Goal: Information Seeking & Learning: Find specific fact

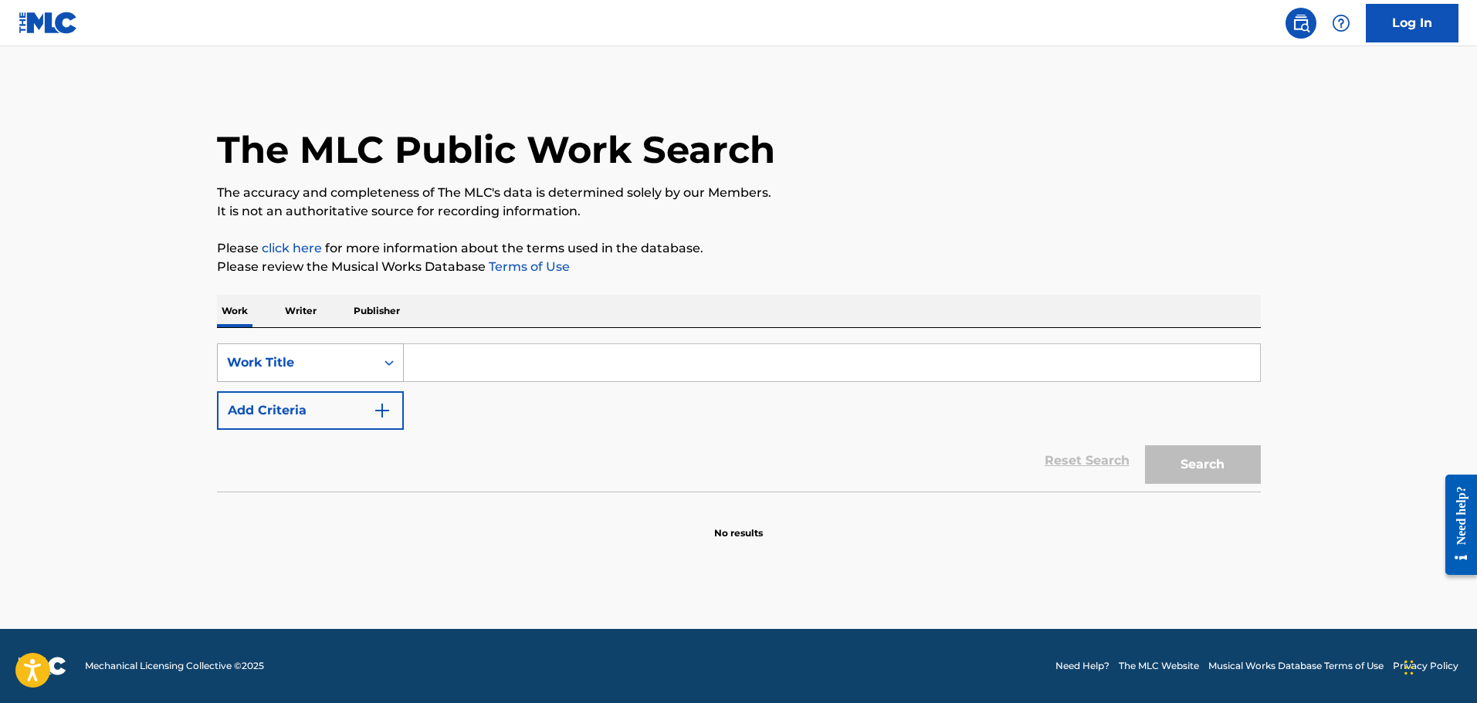
click at [364, 368] on div "Work Title" at bounding box center [296, 363] width 139 height 19
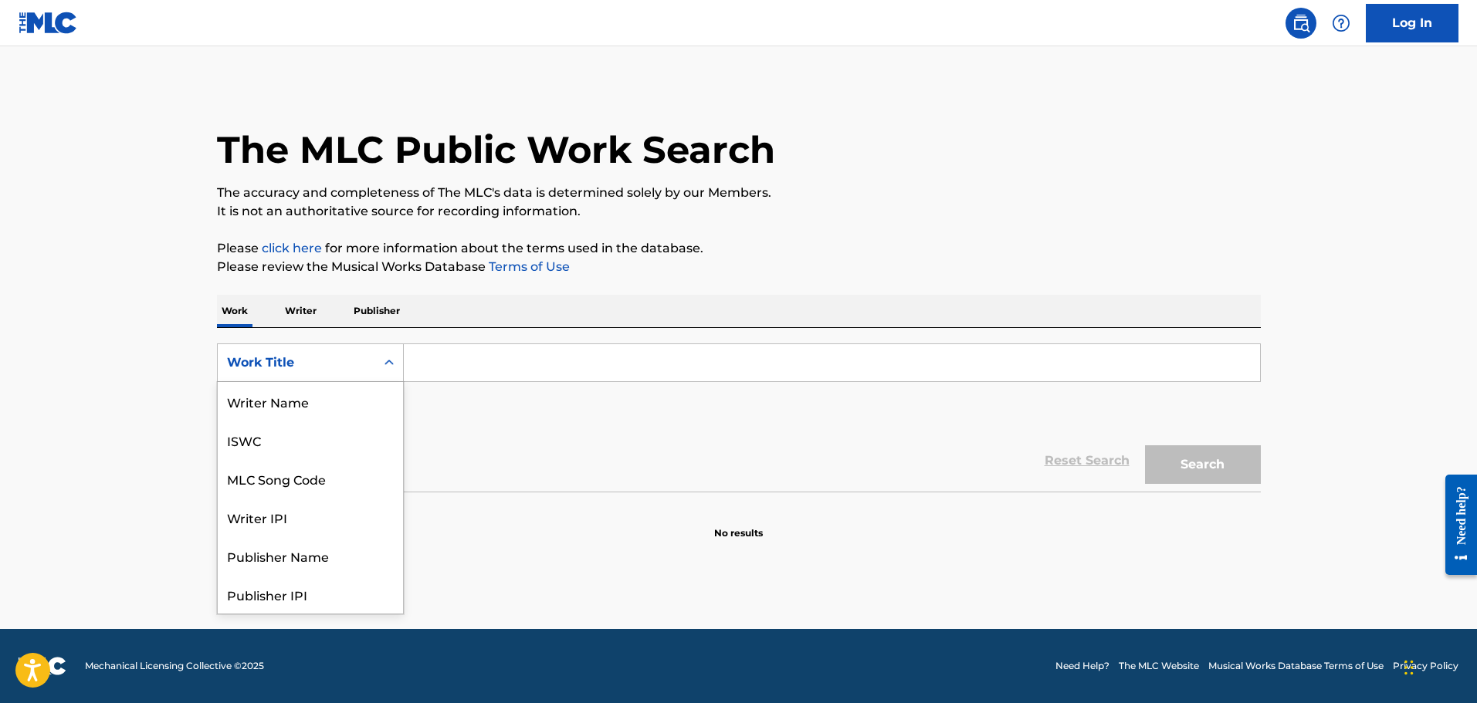
scroll to position [77, 0]
click at [288, 415] on div "MLC Song Code" at bounding box center [310, 401] width 185 height 39
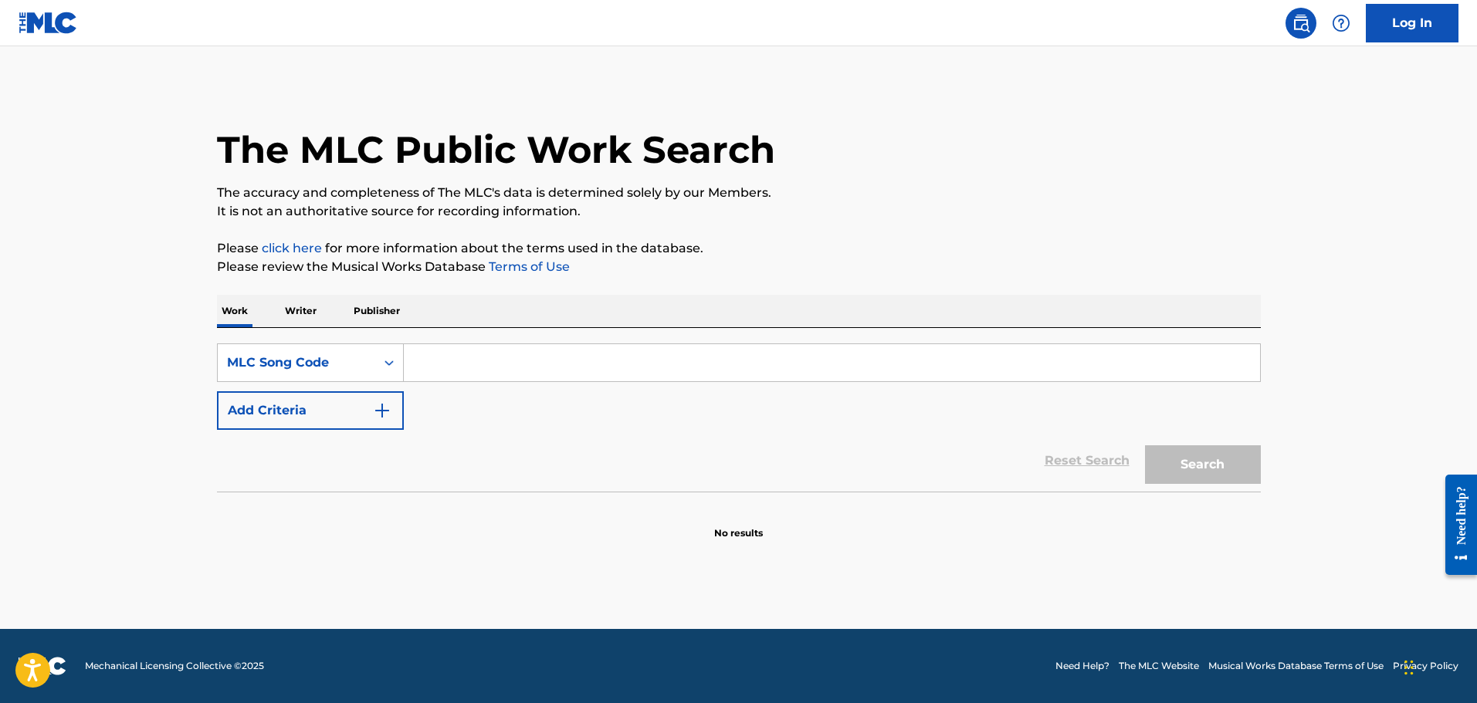
click at [479, 343] on div "SearchWithCriteria281abeb4-9ca9-4cff-a7ef-7b889280f365 MLC Song Code Add Criter…" at bounding box center [739, 410] width 1044 height 164
click at [482, 360] on input "Search Form" at bounding box center [832, 362] width 856 height 37
paste input "S4012V"
type input "S4012V"
click at [1145, 445] on button "Search" at bounding box center [1203, 464] width 116 height 39
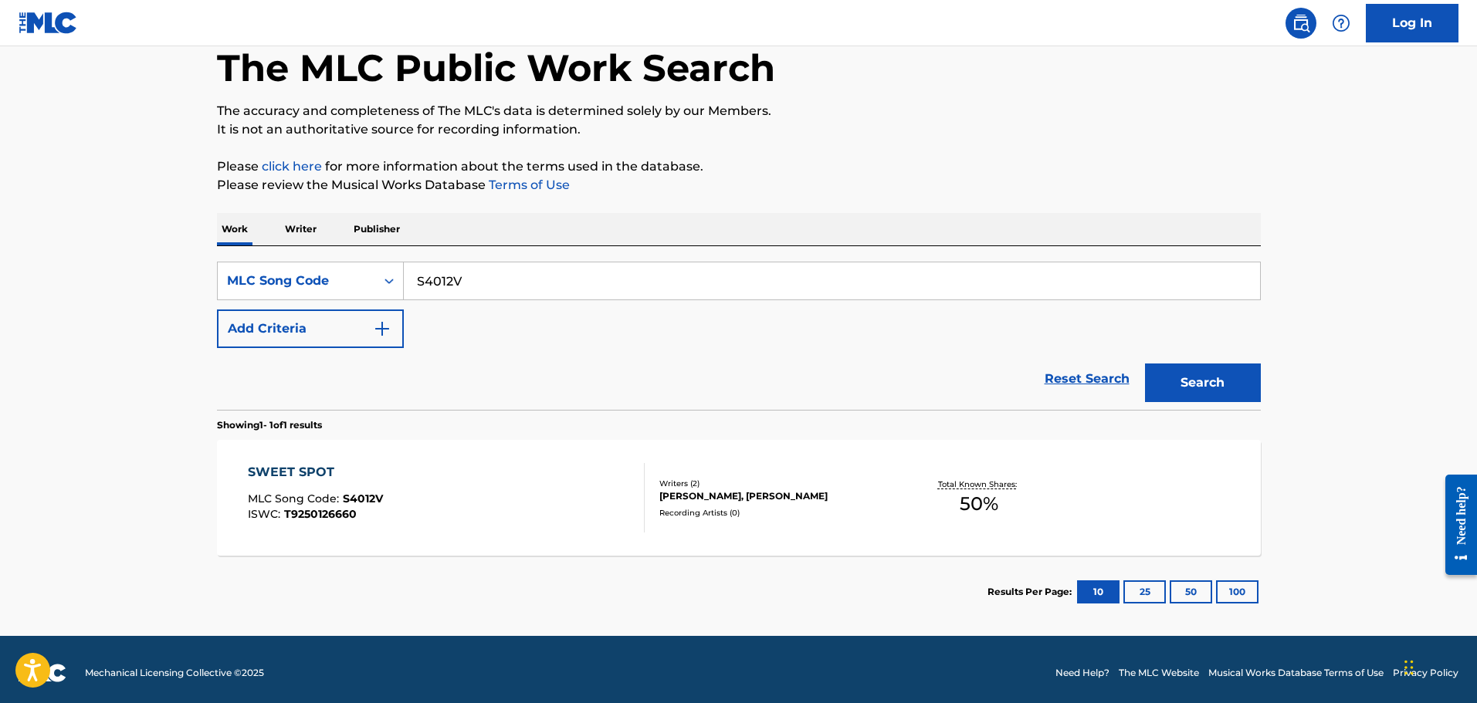
scroll to position [89, 0]
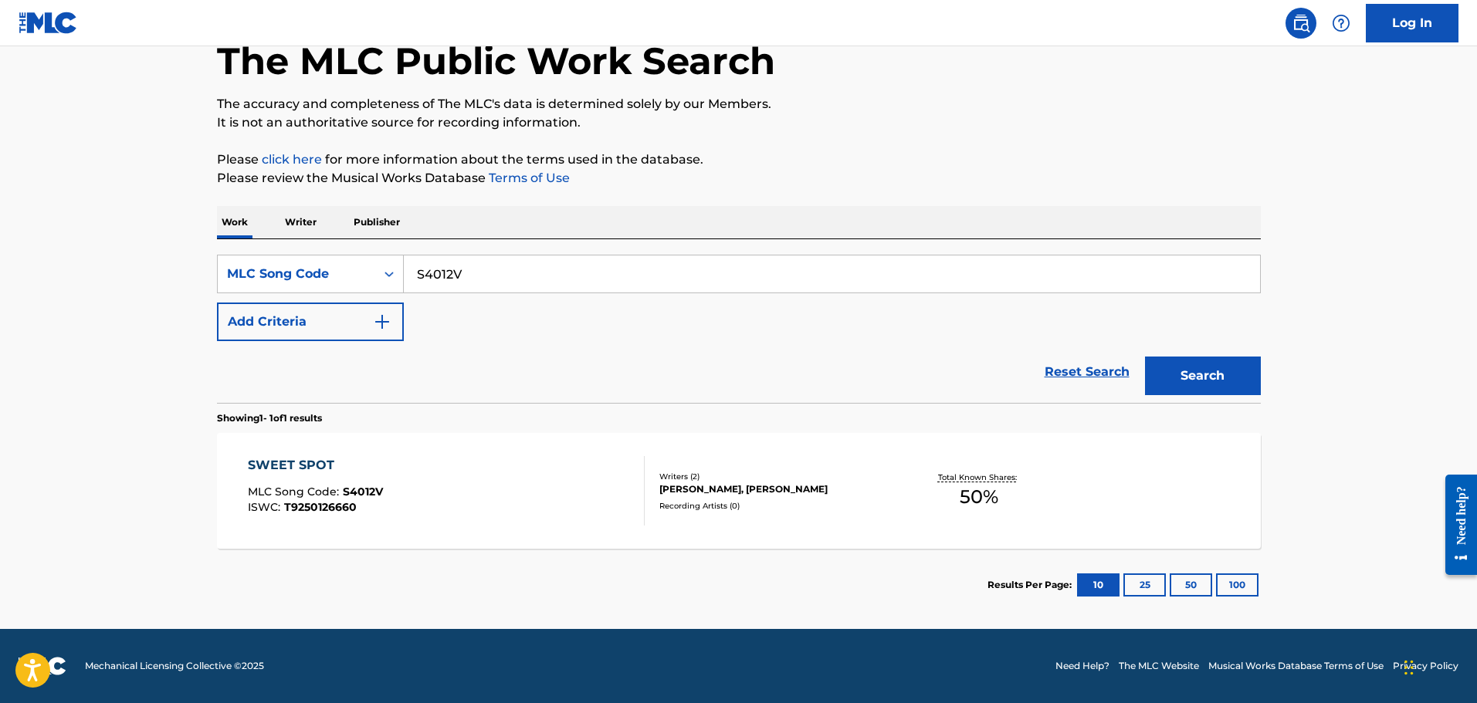
click at [479, 459] on div "SWEET SPOT MLC Song Code : S4012V ISWC : T9250126660" at bounding box center [446, 490] width 397 height 69
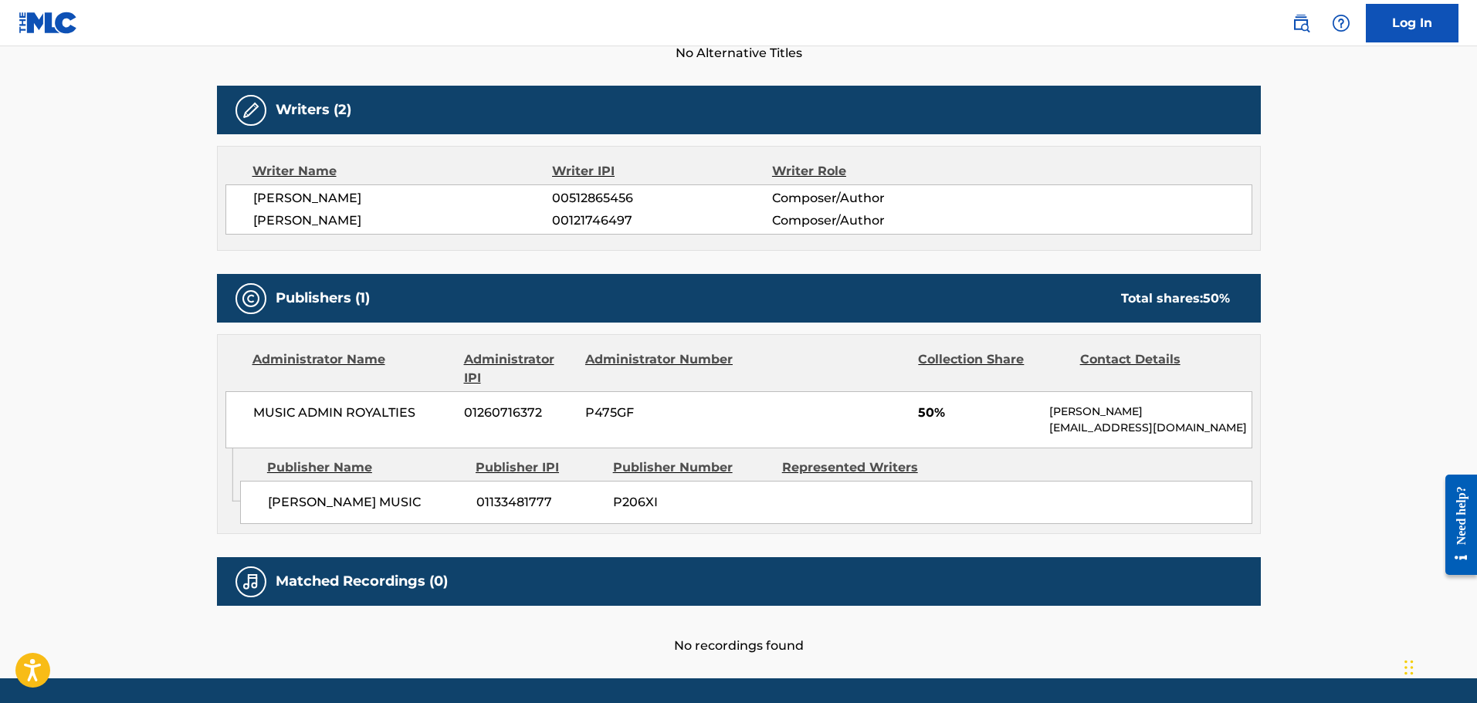
scroll to position [463, 0]
